Goal: Check status: Check status

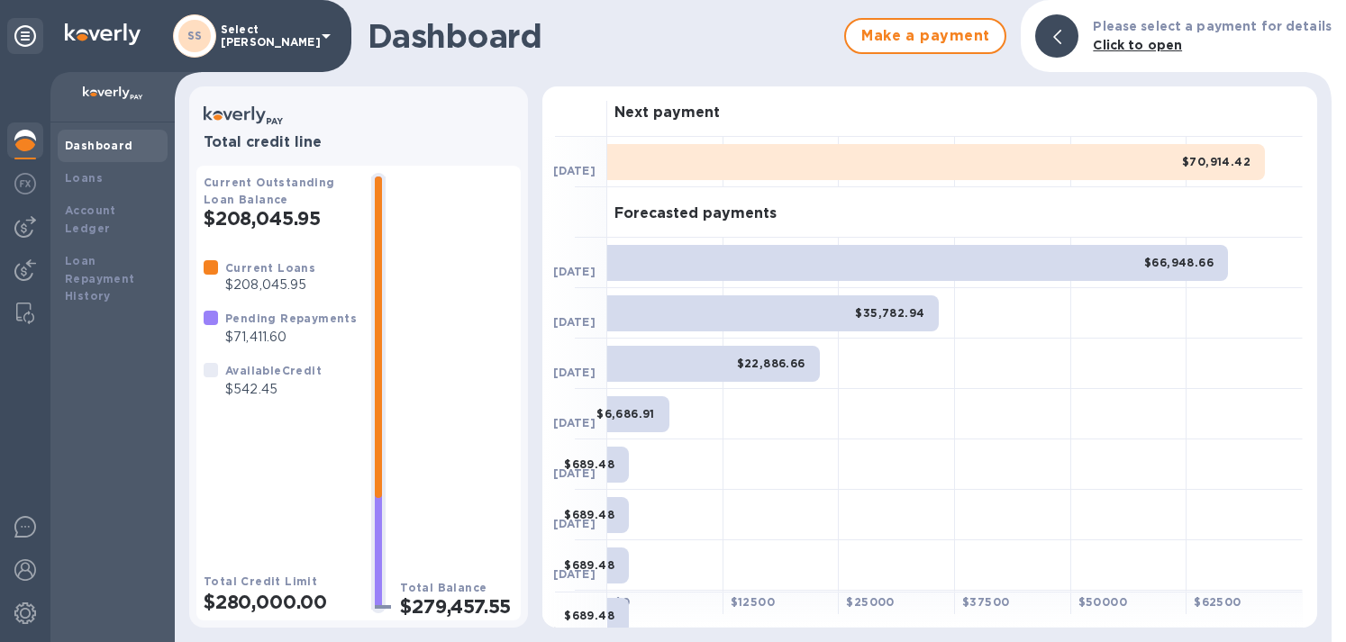
click at [26, 226] on img at bounding box center [25, 227] width 22 height 22
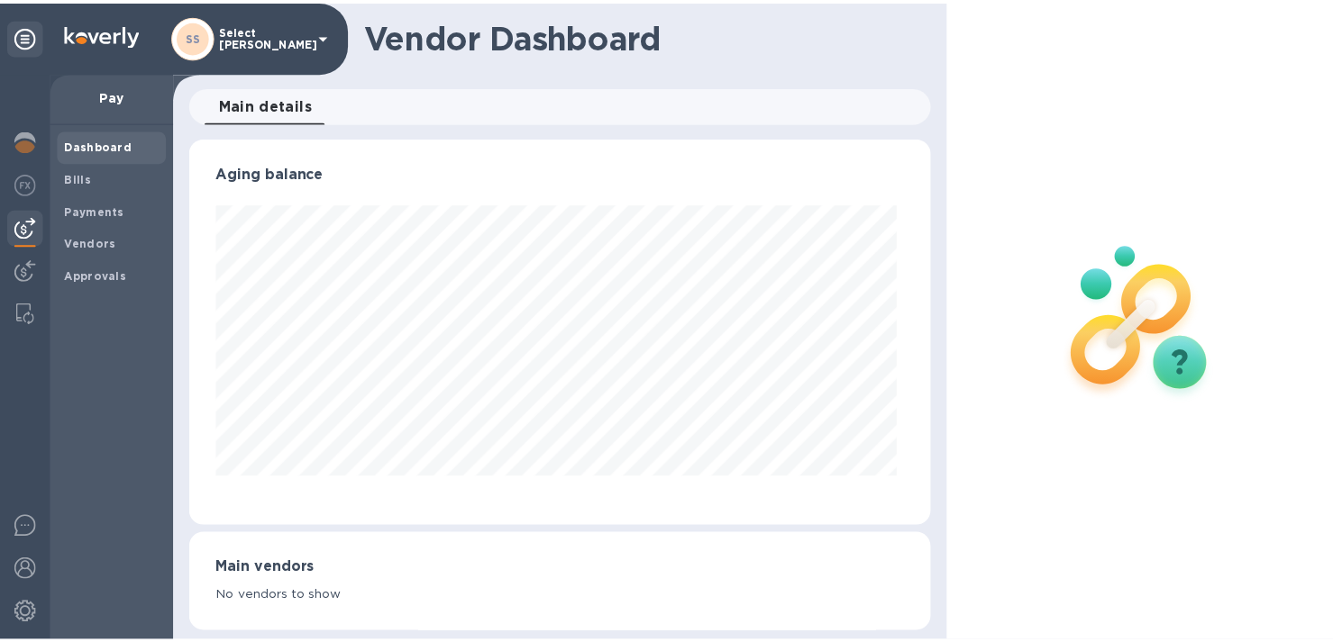
scroll to position [389, 741]
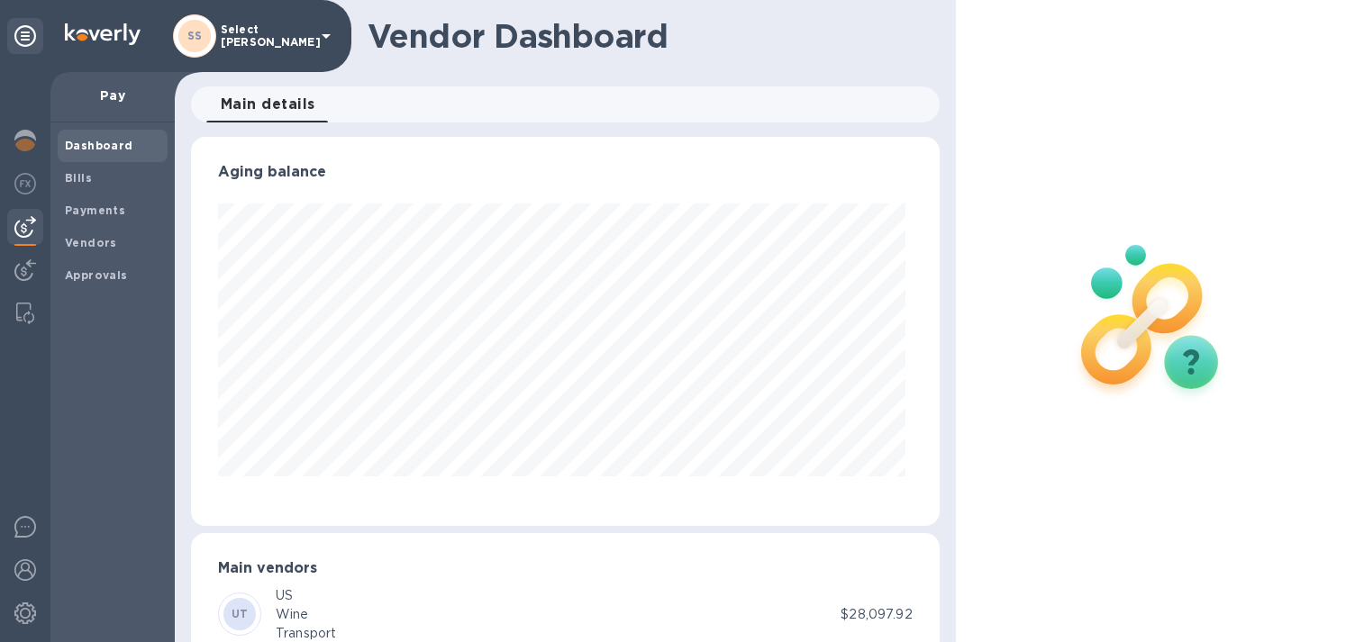
click at [29, 136] on img at bounding box center [25, 141] width 22 height 22
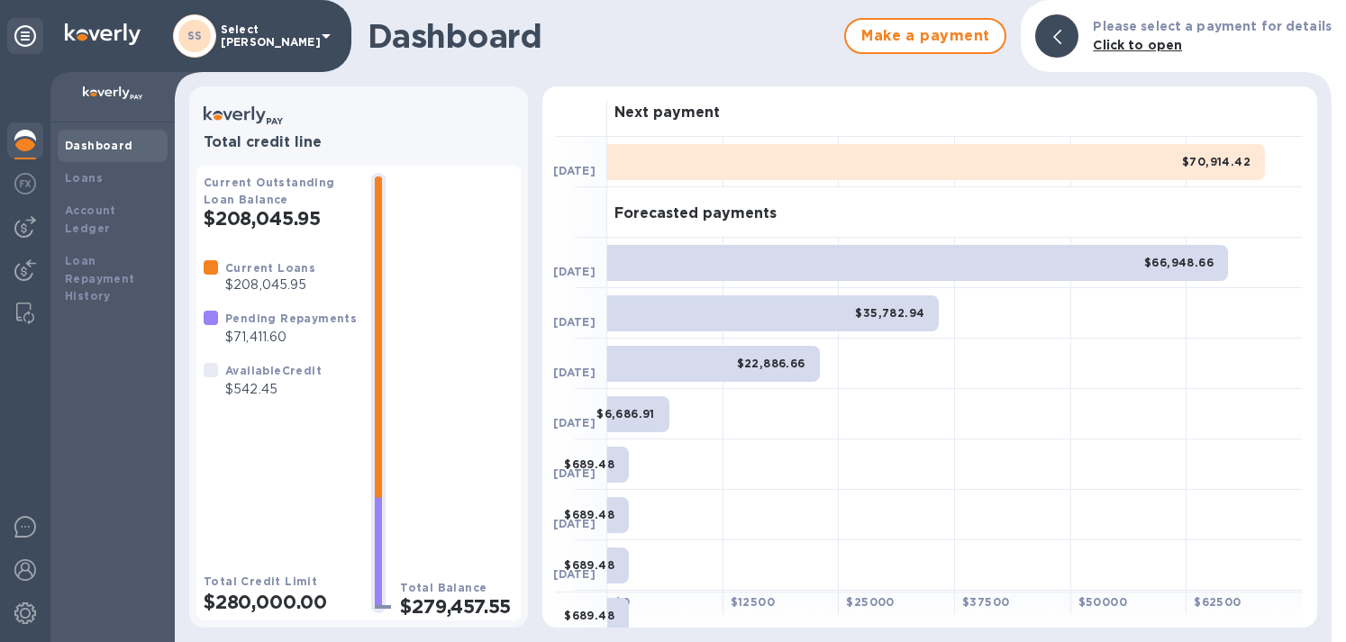
click at [76, 176] on b "Loans" at bounding box center [84, 178] width 38 height 14
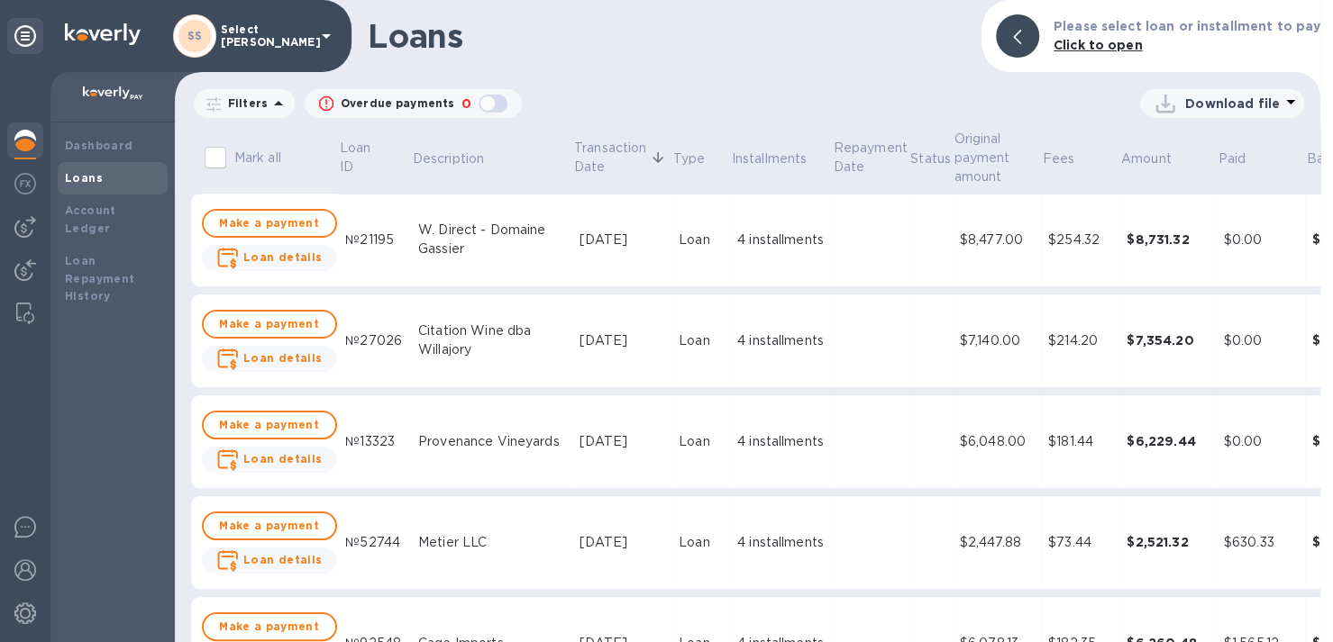
click at [251, 97] on p "Filters" at bounding box center [244, 103] width 47 height 15
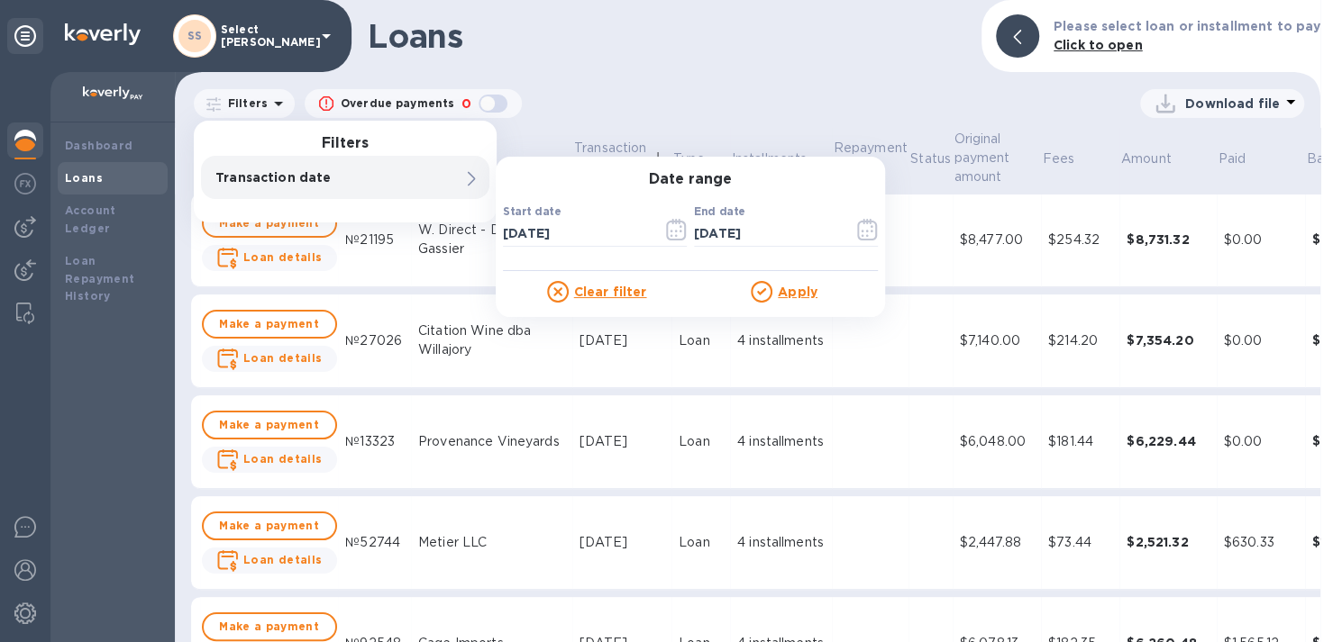
click at [782, 74] on div "Loans Please select loan or installment to pay Click to open Filters Filters Tr…" at bounding box center [747, 321] width 1145 height 642
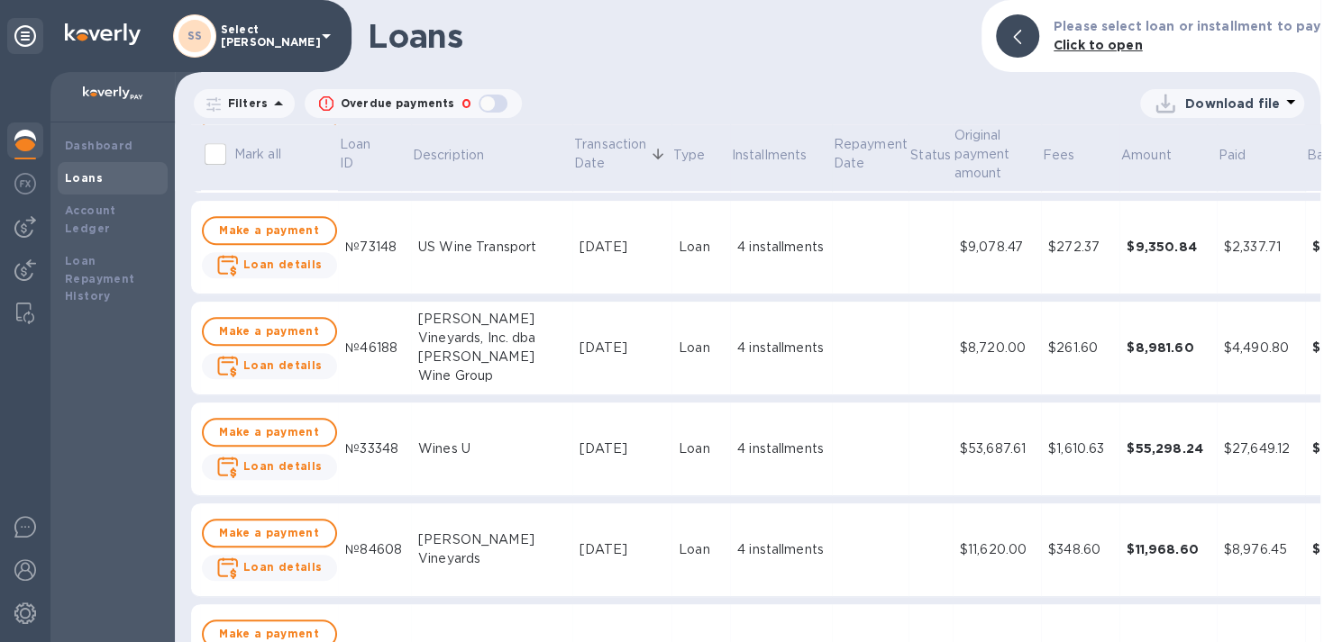
scroll to position [721, 0]
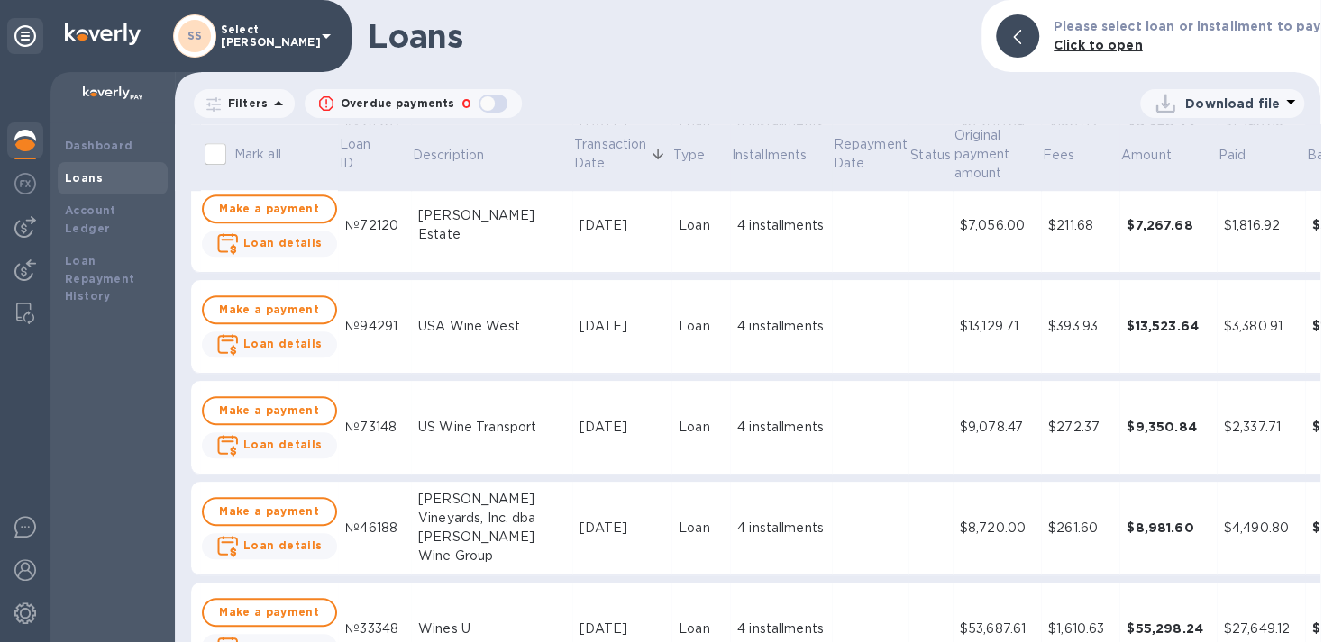
click at [960, 423] on div "$9,078.47" at bounding box center [997, 427] width 74 height 19
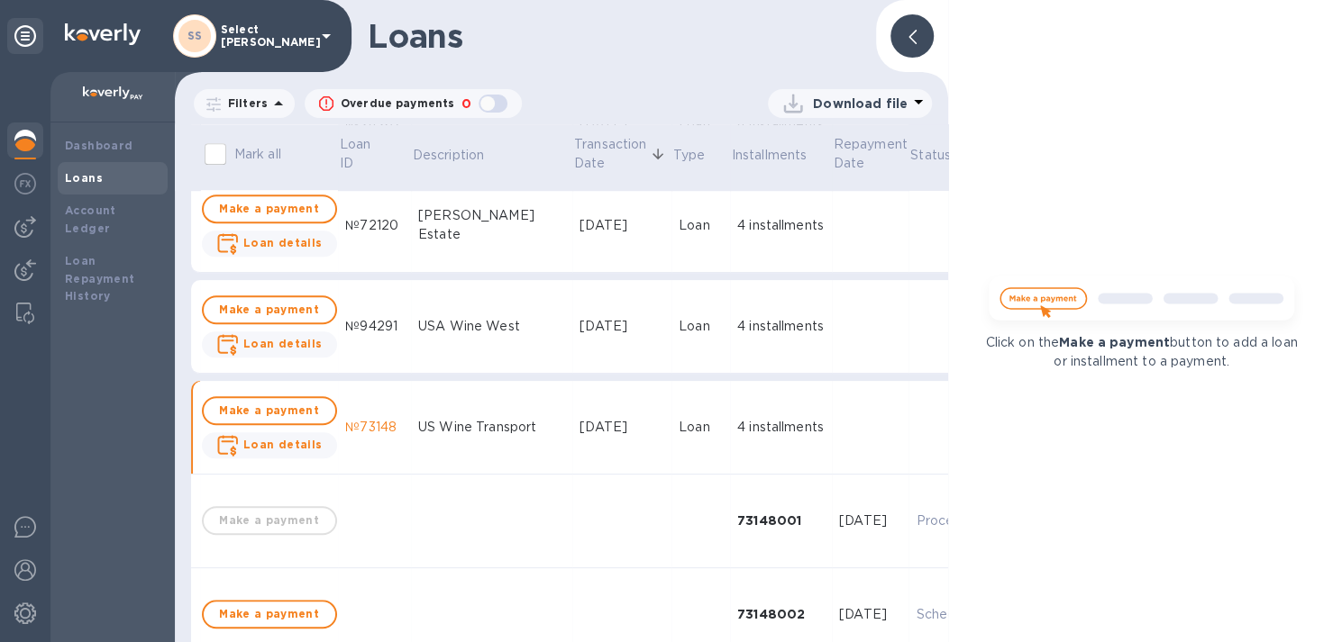
click at [909, 26] on div at bounding box center [911, 35] width 43 height 43
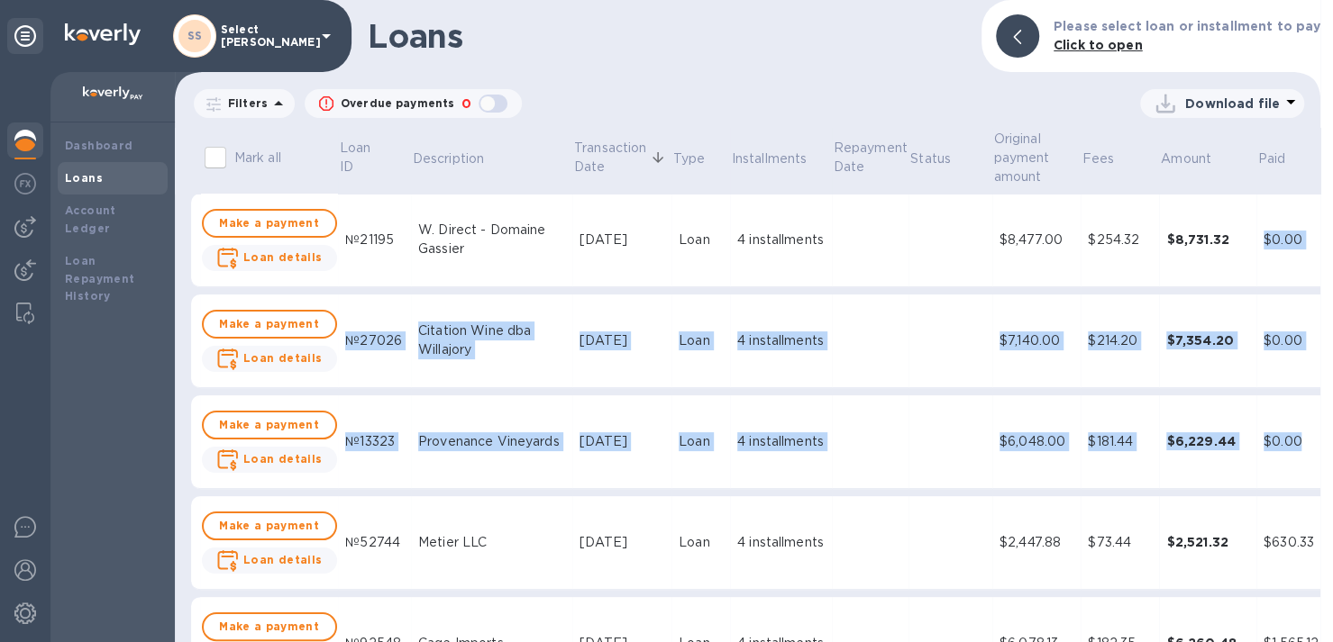
drag, startPoint x: 1211, startPoint y: 223, endPoint x: 1263, endPoint y: 317, distance: 107.3
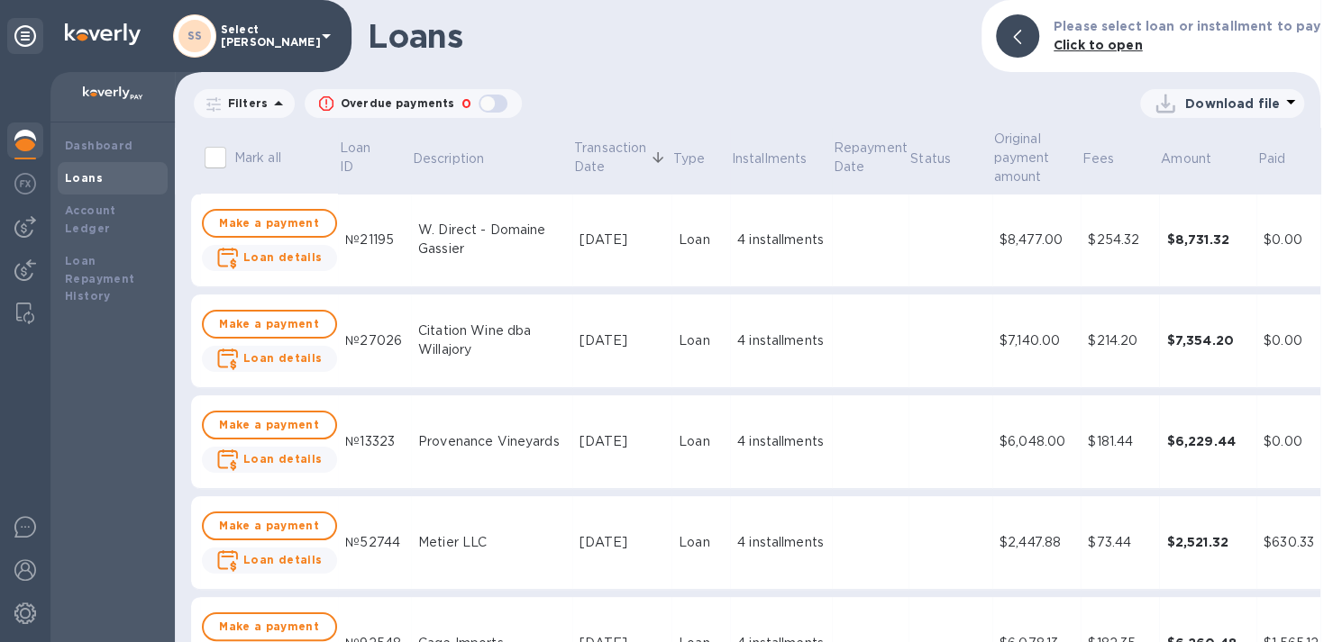
click at [1265, 159] on th "Paid" at bounding box center [1300, 161] width 88 height 66
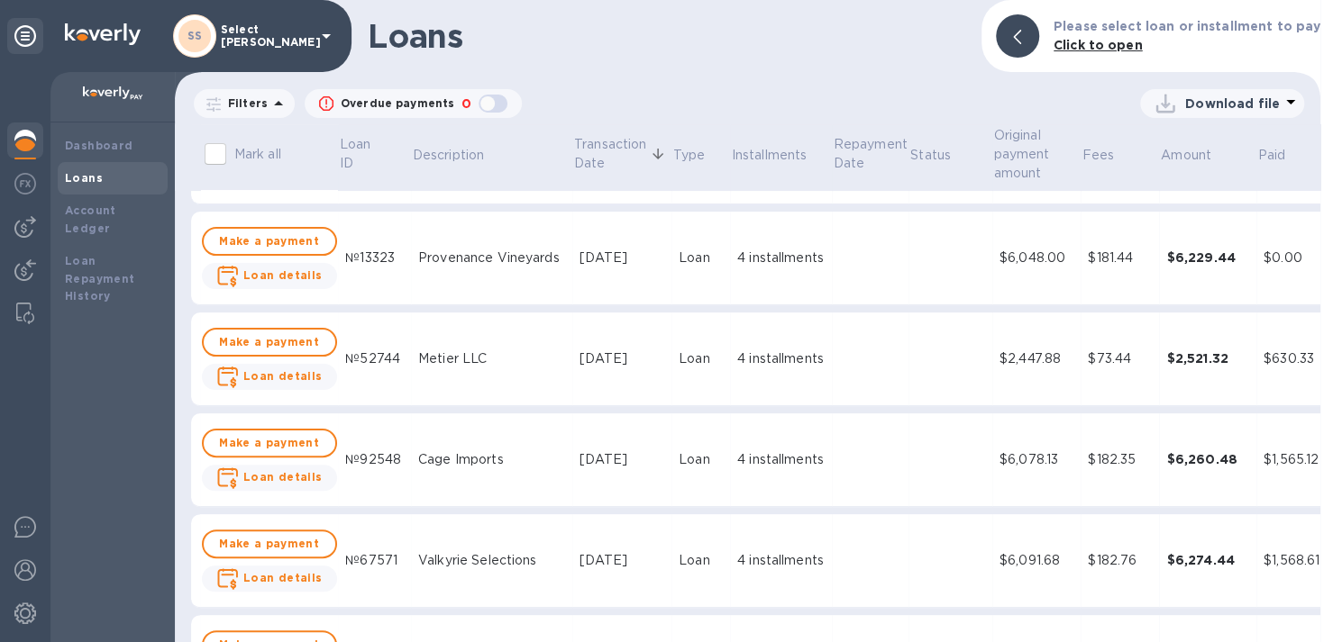
scroll to position [180, 0]
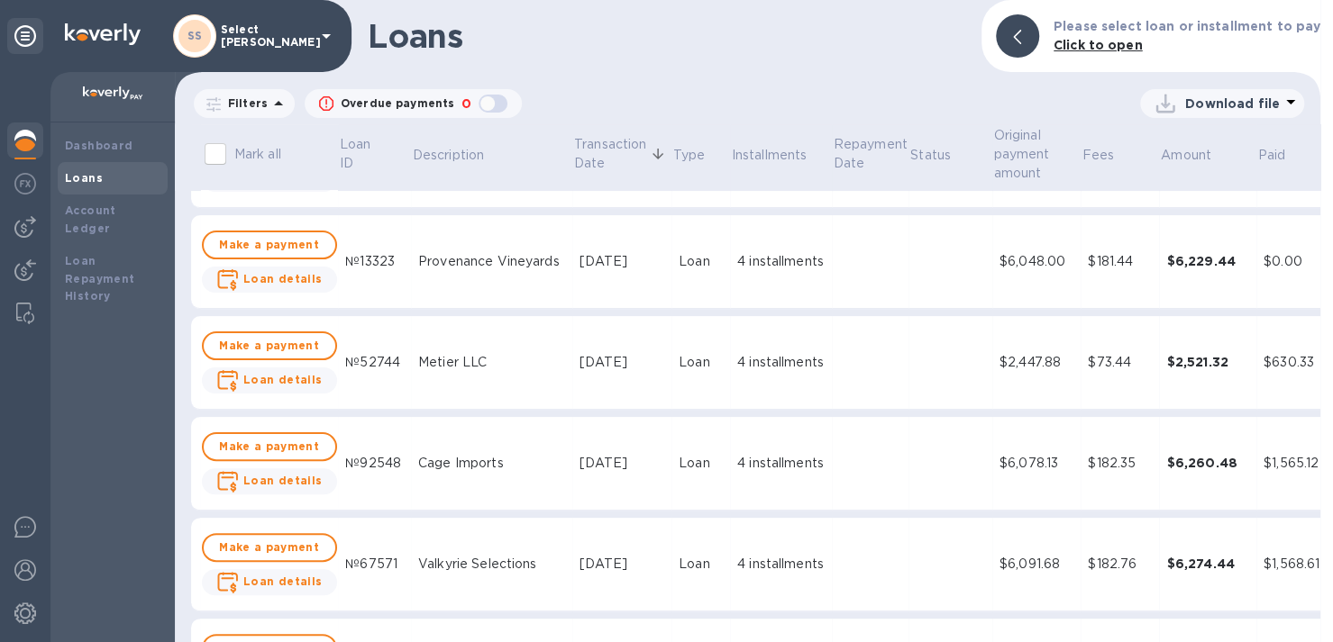
drag, startPoint x: 36, startPoint y: 219, endPoint x: 56, endPoint y: 206, distance: 23.5
click at [36, 219] on div at bounding box center [25, 227] width 36 height 36
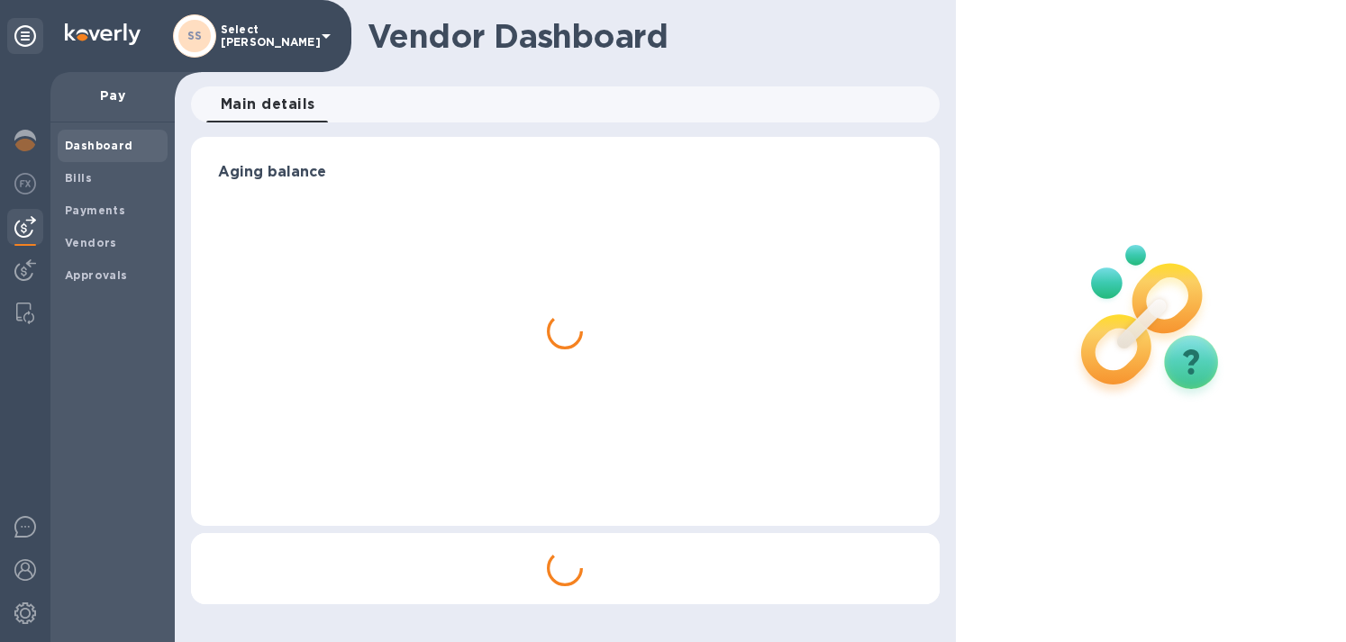
click at [87, 209] on b "Payments" at bounding box center [95, 211] width 60 height 14
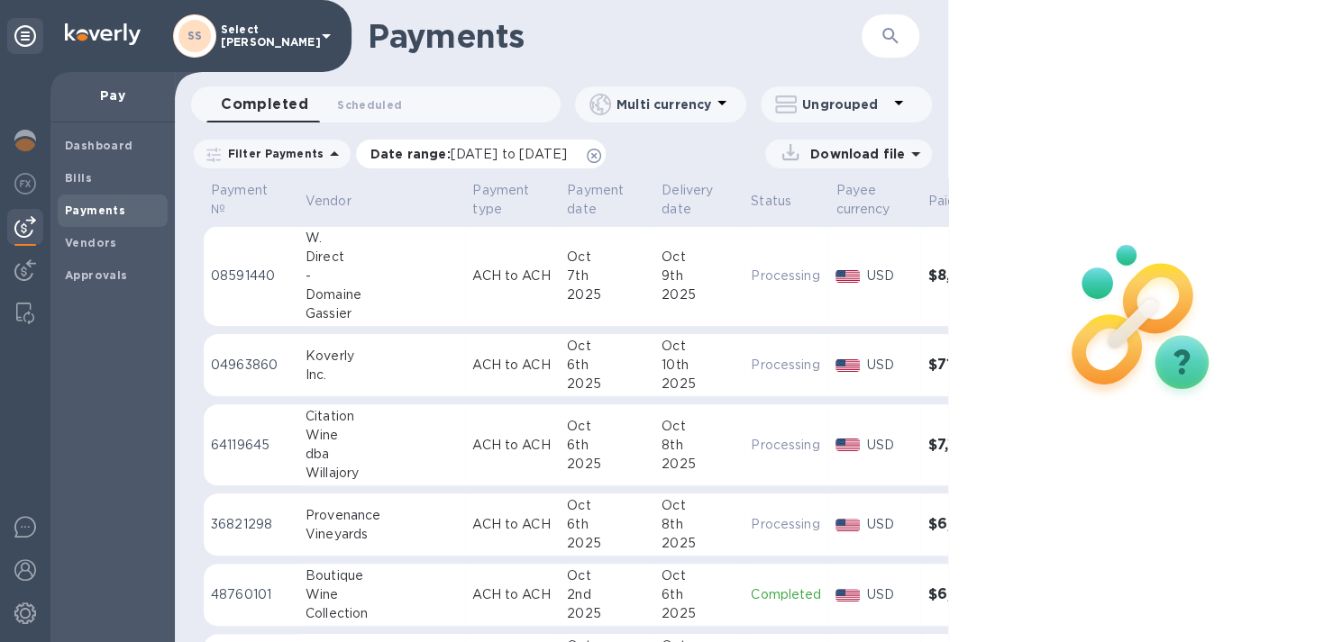
click at [467, 153] on span "[DATE] to [DATE]" at bounding box center [509, 154] width 116 height 14
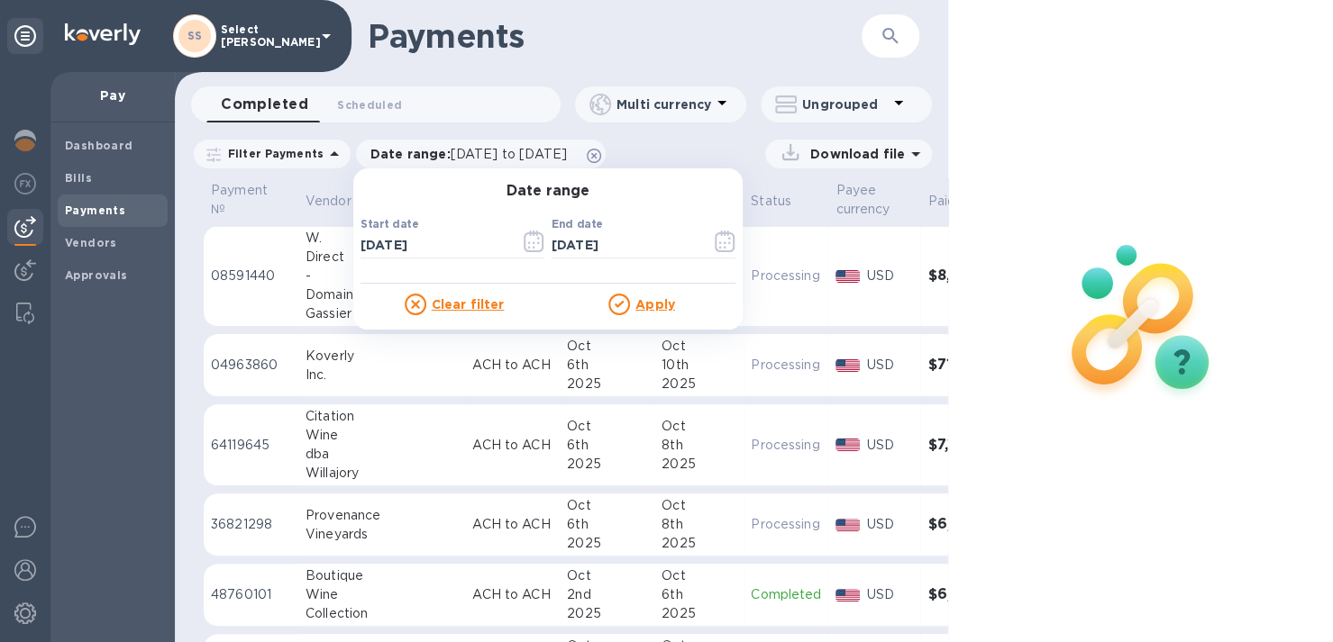
click at [524, 242] on icon "button" at bounding box center [534, 242] width 21 height 22
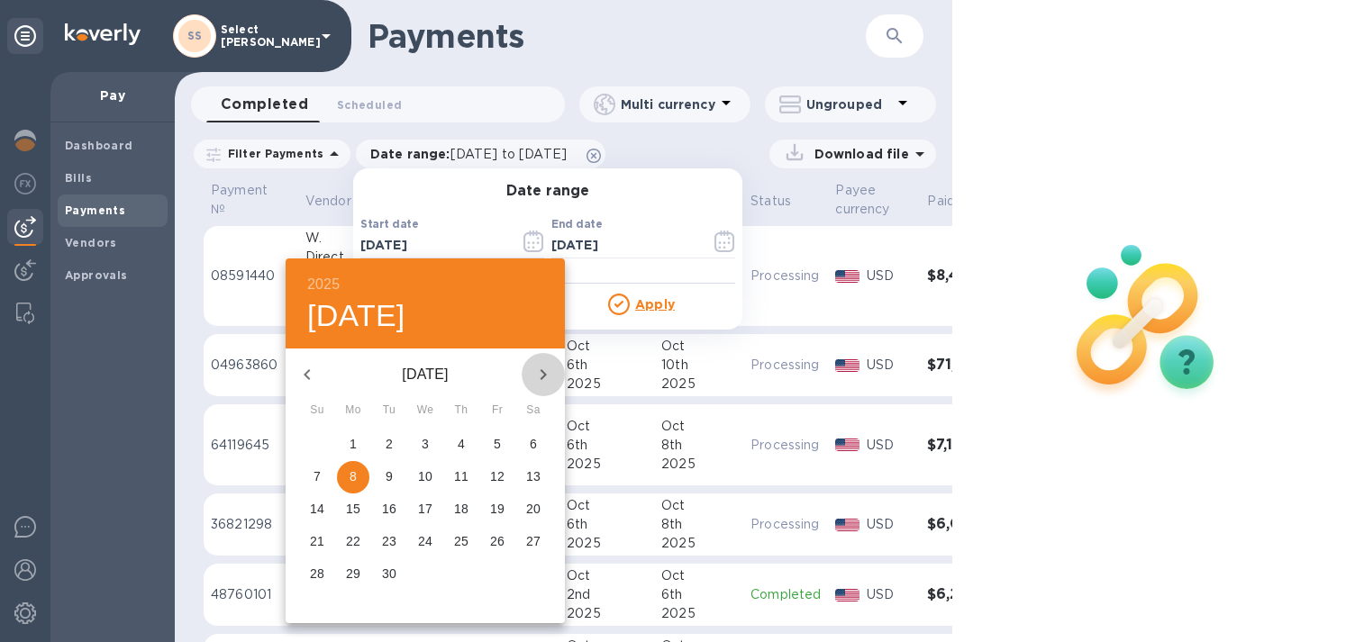
click at [541, 372] on icon "button" at bounding box center [544, 375] width 22 height 22
drag, startPoint x: 307, startPoint y: 371, endPoint x: 335, endPoint y: 423, distance: 58.5
click at [308, 373] on icon "button" at bounding box center [307, 375] width 22 height 22
click at [311, 570] on p "28" at bounding box center [317, 574] width 14 height 18
type input "[DATE]"
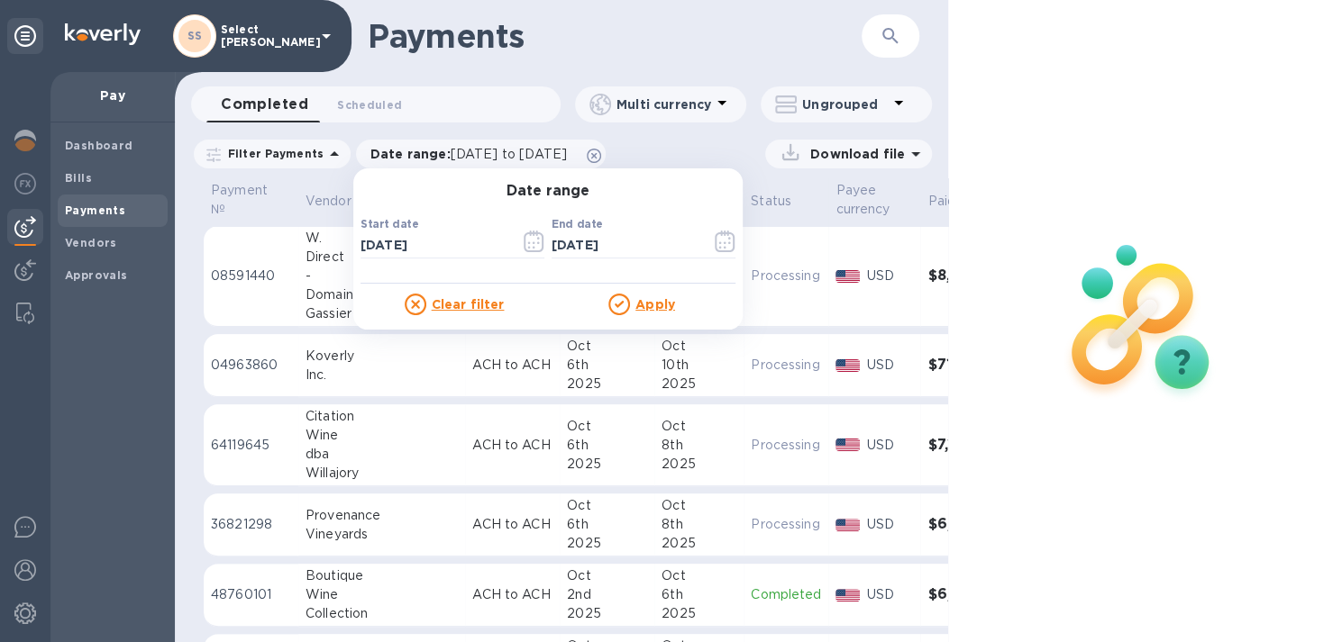
click at [724, 242] on icon "button" at bounding box center [725, 243] width 3 height 3
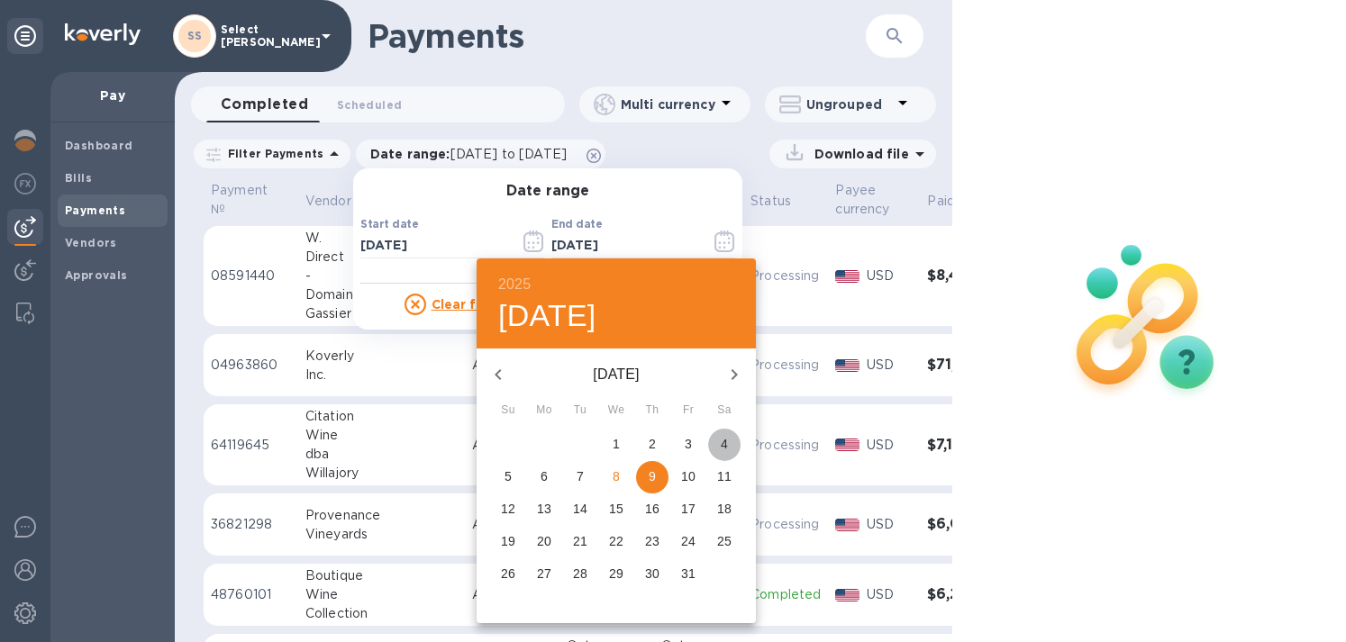
click at [725, 442] on p "4" at bounding box center [724, 444] width 7 height 18
type input "[DATE]"
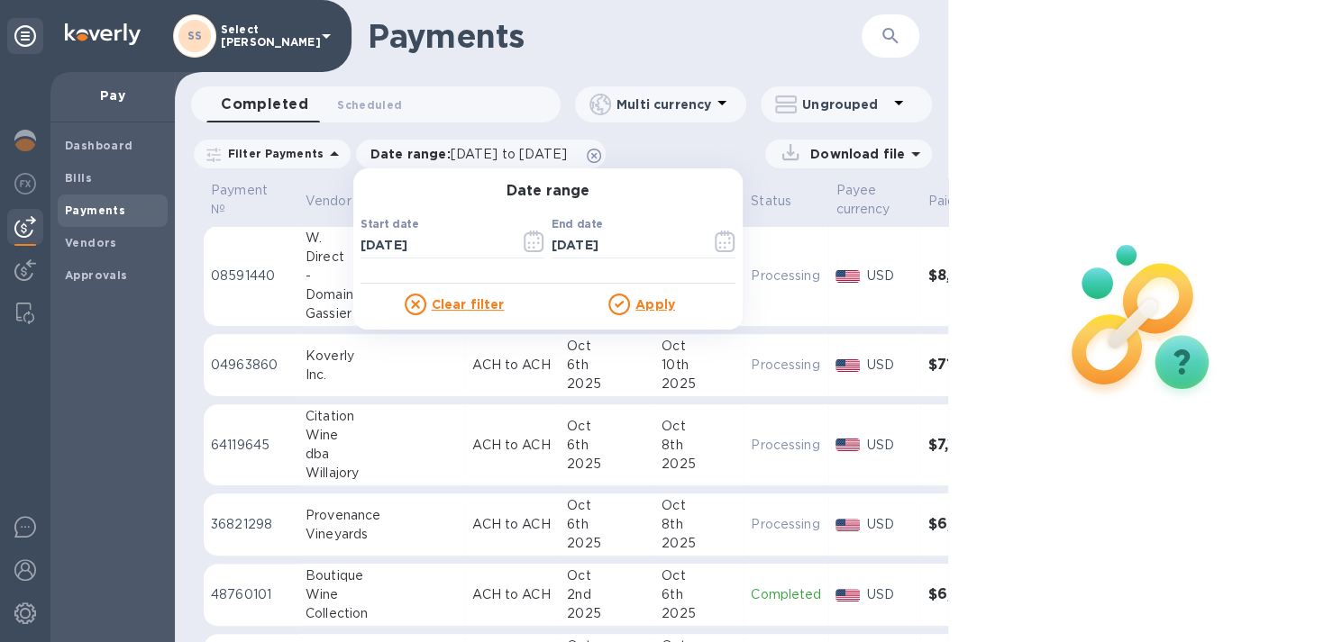
click at [636, 304] on u "Apply" at bounding box center [655, 304] width 40 height 14
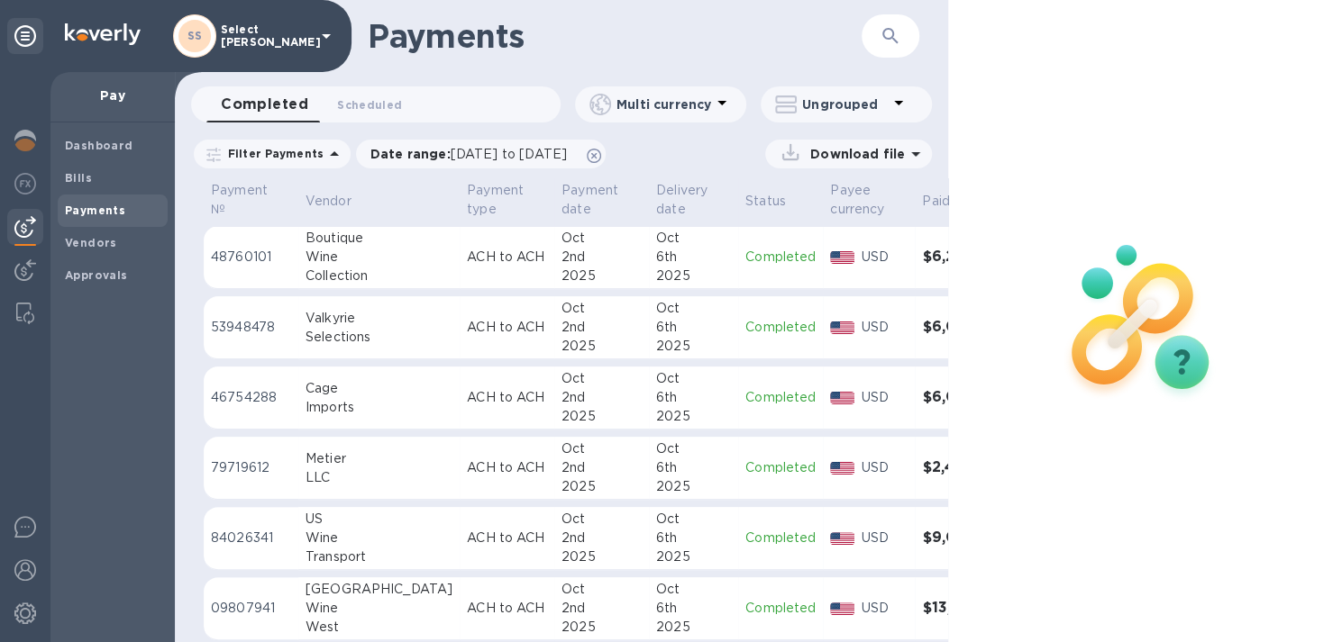
click at [905, 150] on icon at bounding box center [916, 154] width 22 height 22
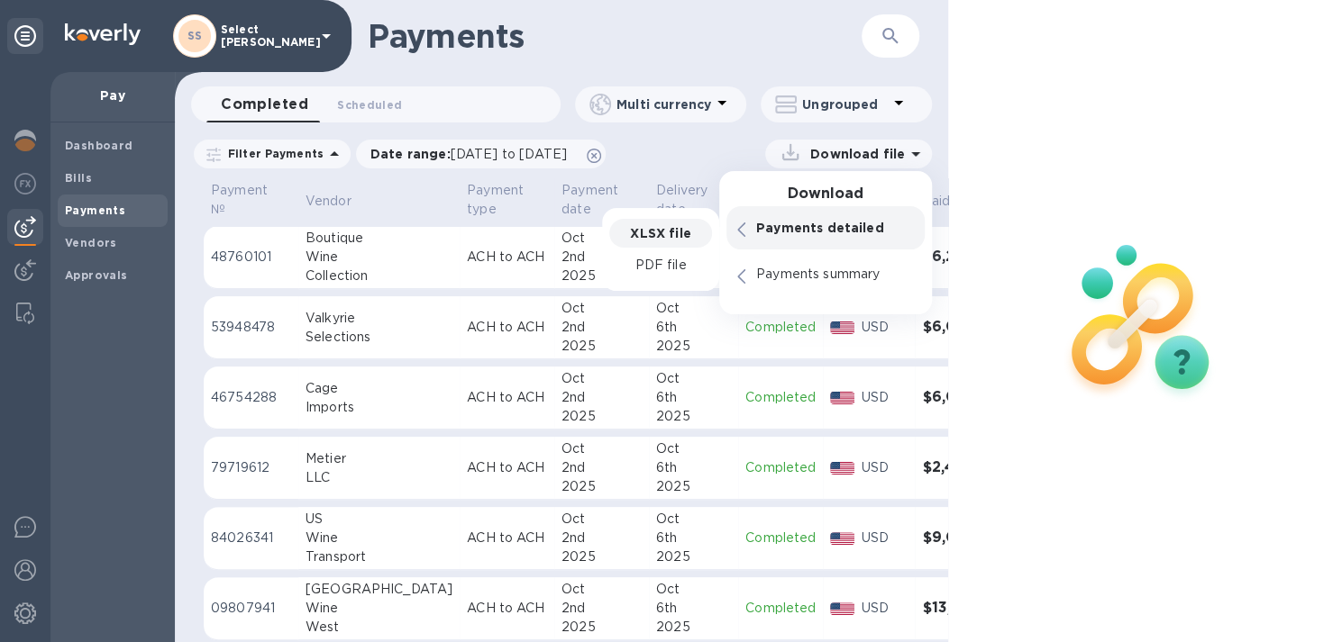
click at [640, 232] on p "XLSX file" at bounding box center [660, 233] width 60 height 18
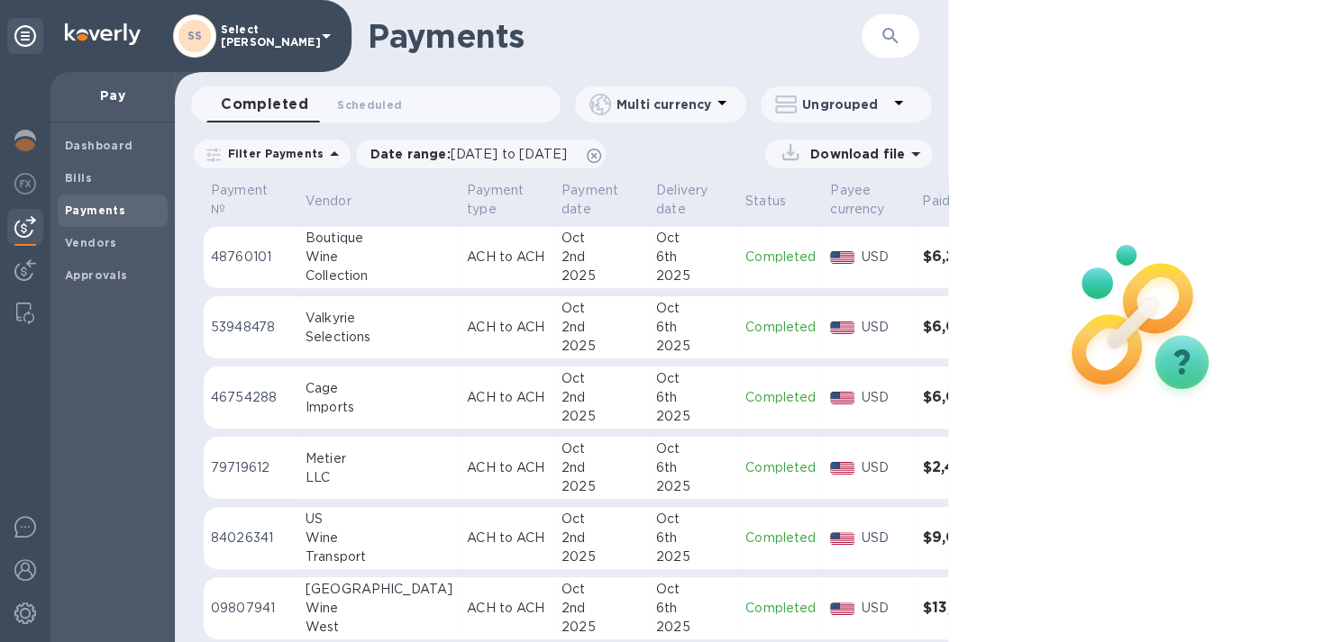
click at [656, 531] on div "6th" at bounding box center [693, 538] width 75 height 19
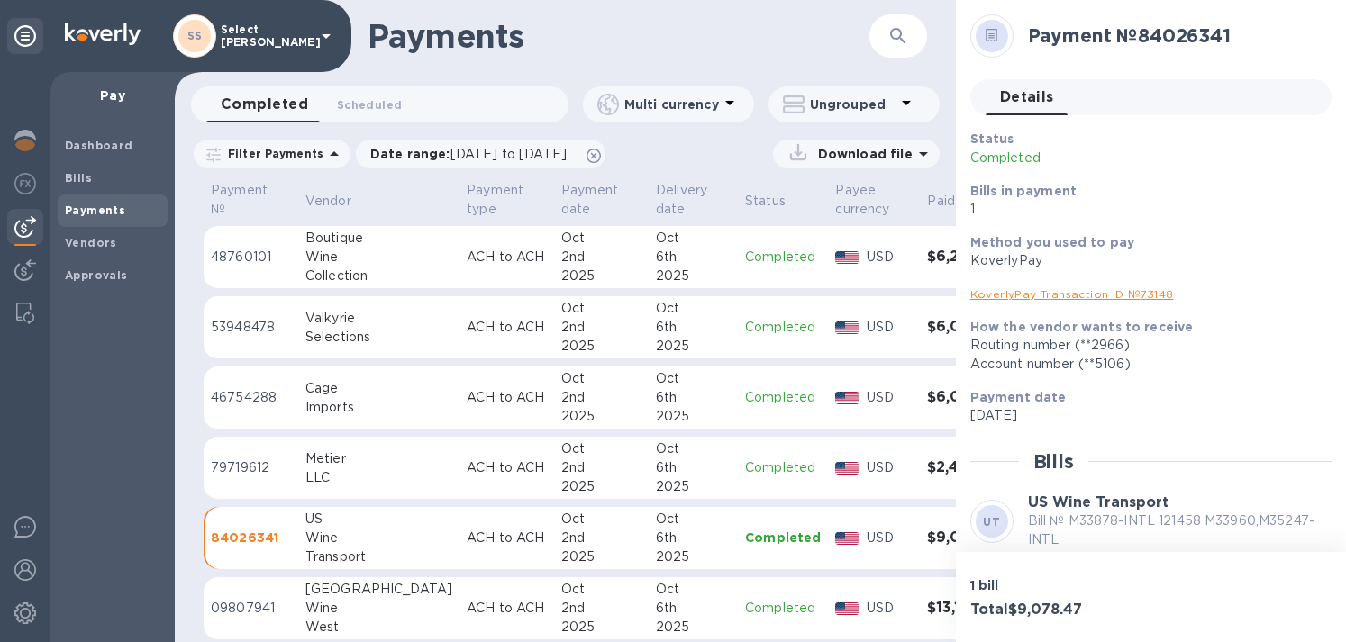
click at [1107, 289] on link "KoverlyPay Transaction ID № 73148" at bounding box center [1073, 294] width 204 height 14
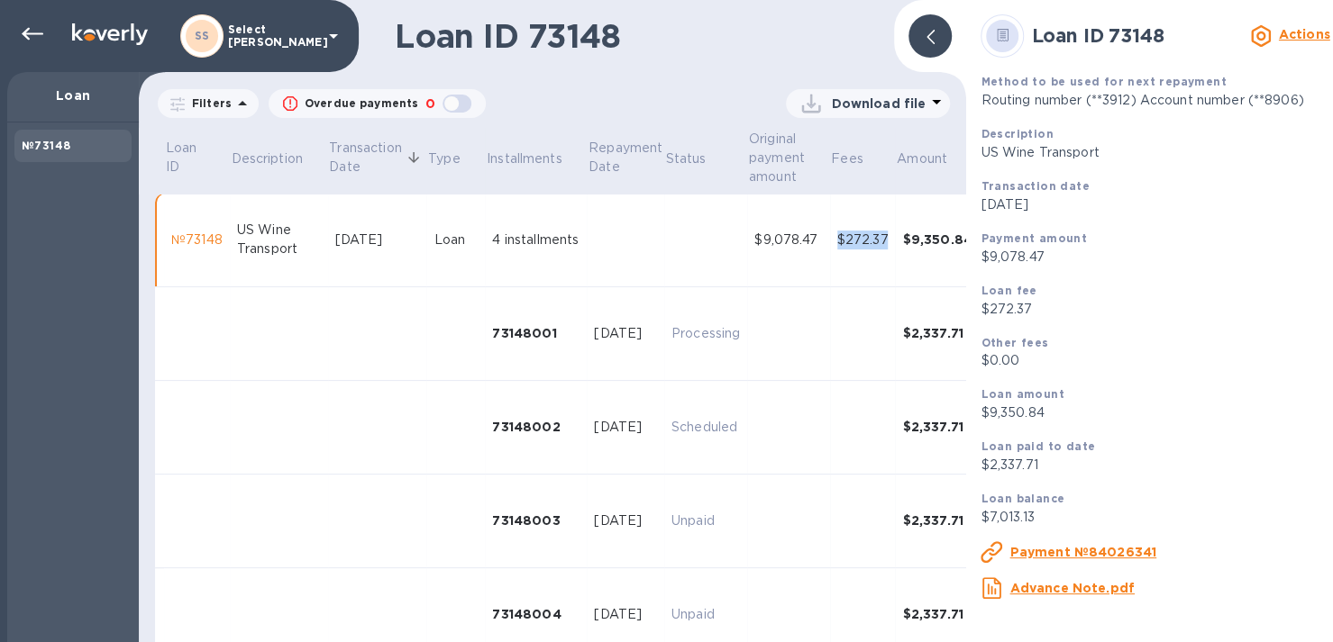
drag, startPoint x: 842, startPoint y: 232, endPoint x: 887, endPoint y: 241, distance: 45.8
click at [887, 241] on td "$272.37" at bounding box center [863, 241] width 66 height 94
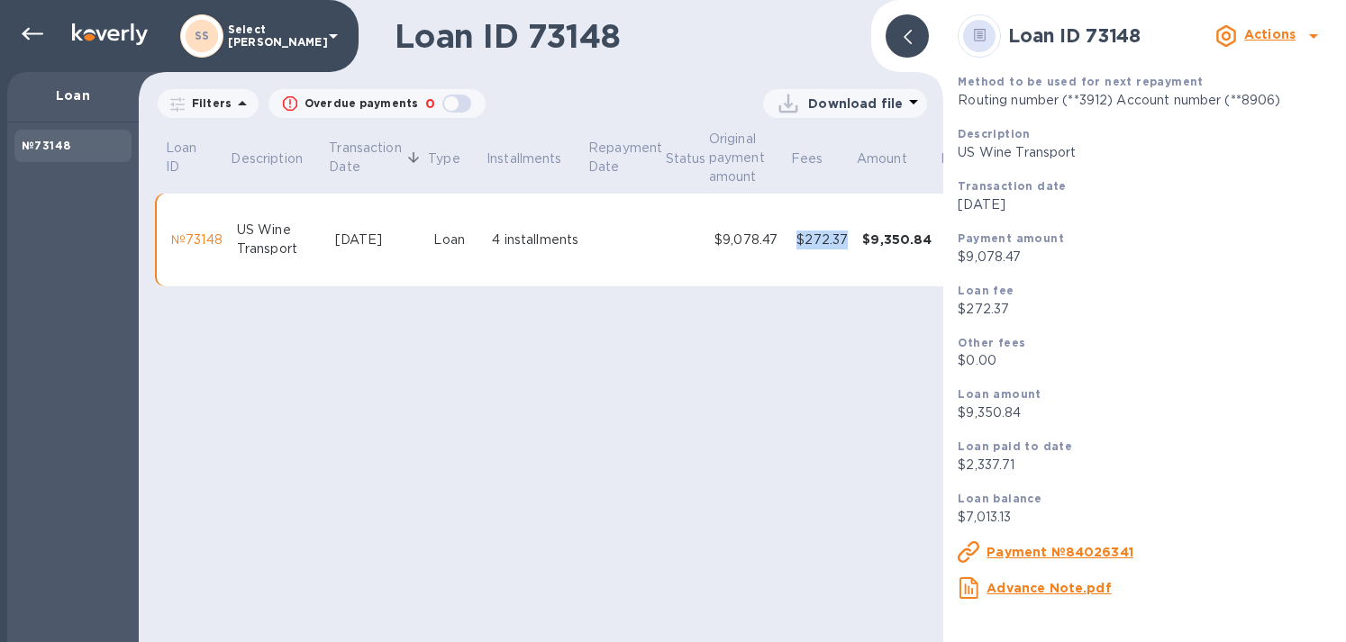
drag, startPoint x: 15, startPoint y: 32, endPoint x: 32, endPoint y: 35, distance: 17.3
click at [16, 33] on div at bounding box center [32, 34] width 36 height 36
click at [29, 30] on icon at bounding box center [33, 34] width 22 height 22
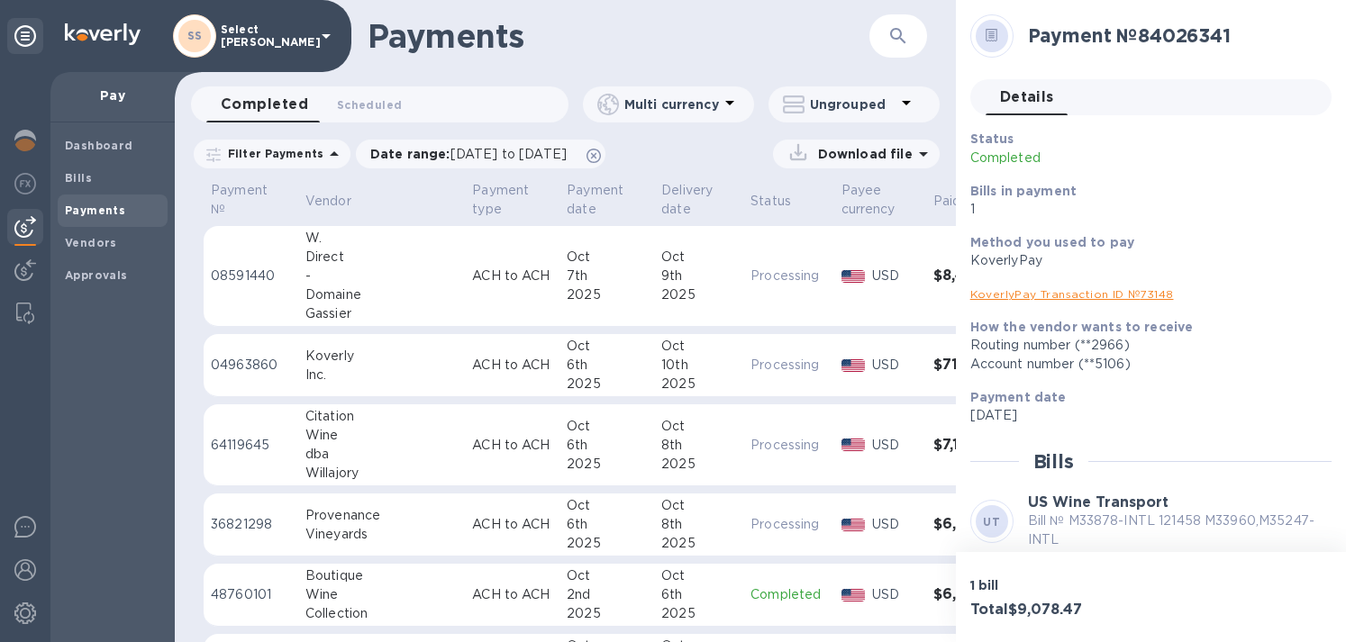
click at [28, 152] on div at bounding box center [25, 143] width 36 height 40
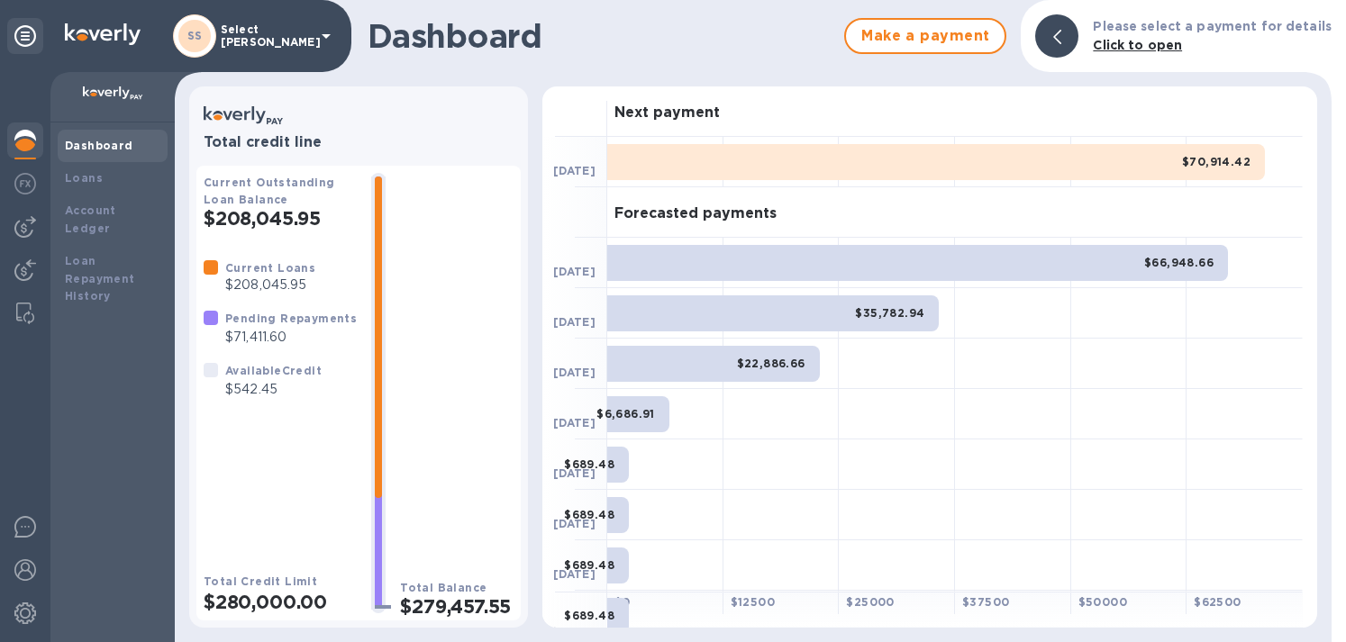
click at [68, 175] on b "Loans" at bounding box center [84, 178] width 38 height 14
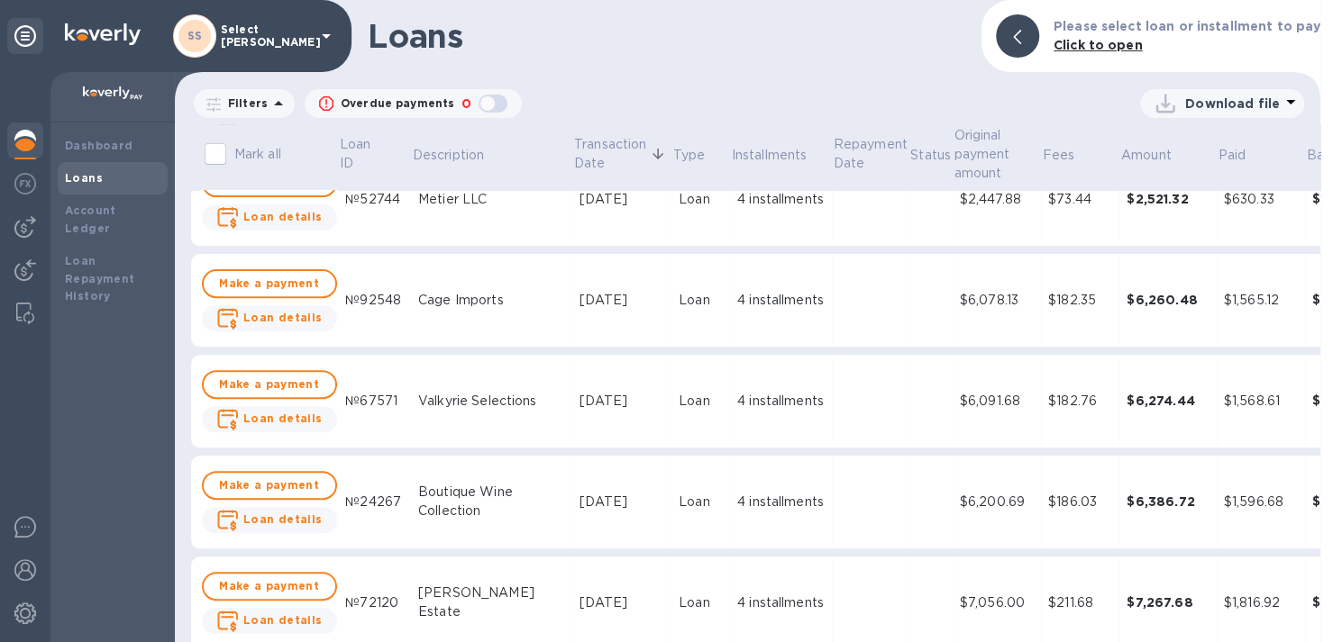
scroll to position [360, 0]
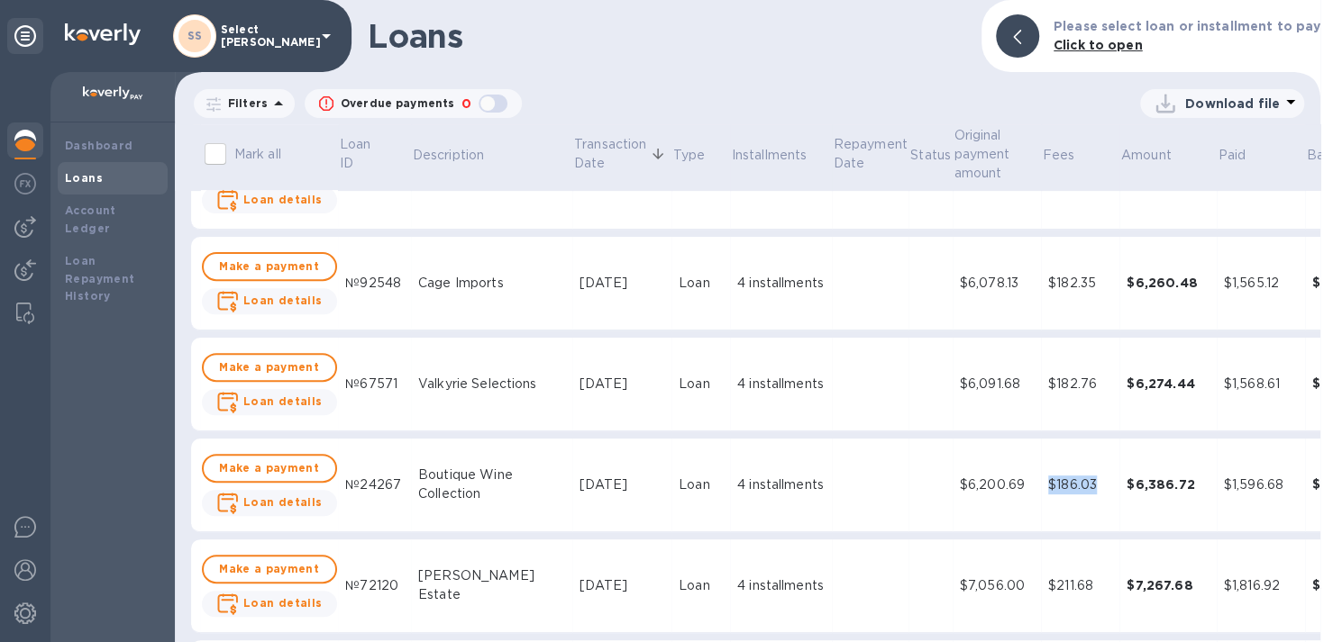
drag, startPoint x: 1075, startPoint y: 477, endPoint x: 1002, endPoint y: 486, distance: 73.5
click at [1041, 486] on td "$186.03" at bounding box center [1080, 486] width 78 height 94
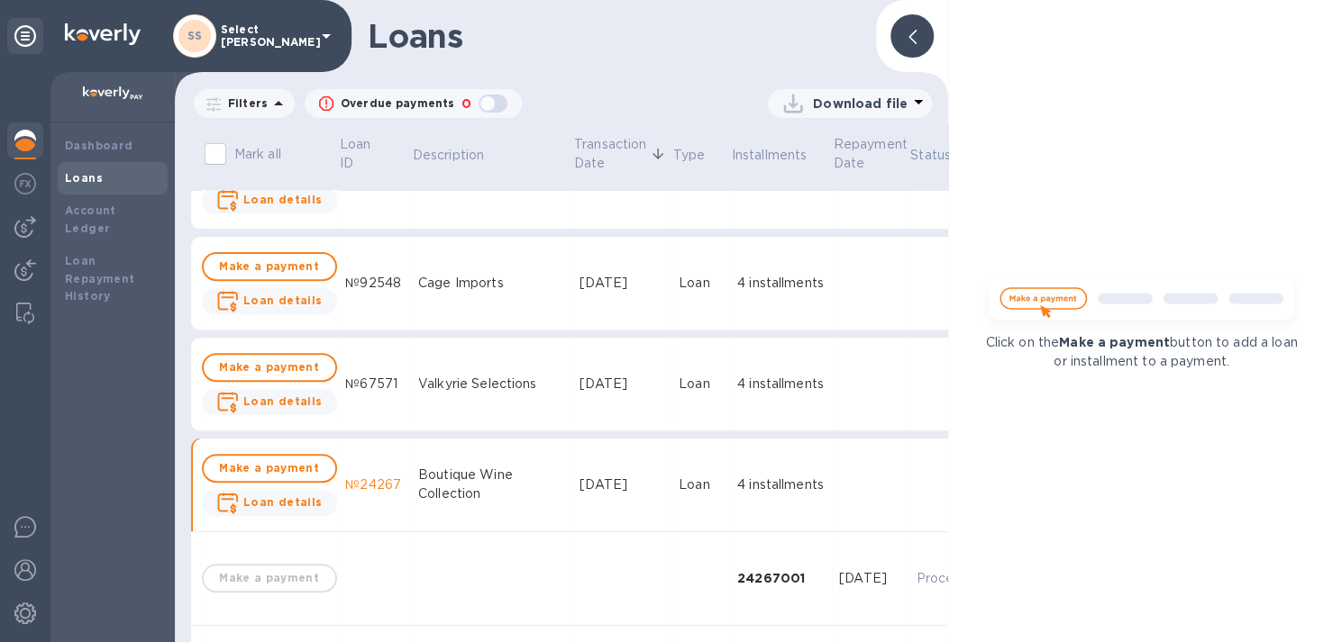
click at [918, 28] on div at bounding box center [911, 35] width 43 height 43
